Goal: Answer question/provide support: Share knowledge or assist other users

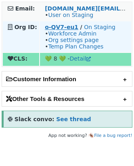
click at [59, 25] on strong "o-QV7-eu1" at bounding box center [61, 27] width 33 height 6
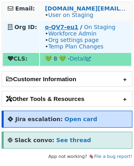
click at [72, 25] on strong "o-QV7-eu1" at bounding box center [61, 27] width 33 height 6
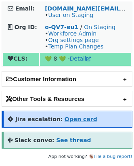
click at [65, 120] on strong "Open card" at bounding box center [81, 119] width 33 height 6
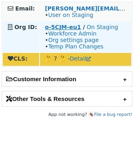
click at [67, 27] on strong "o-5CJM-eu1" at bounding box center [63, 27] width 36 height 6
